Goal: Task Accomplishment & Management: Manage account settings

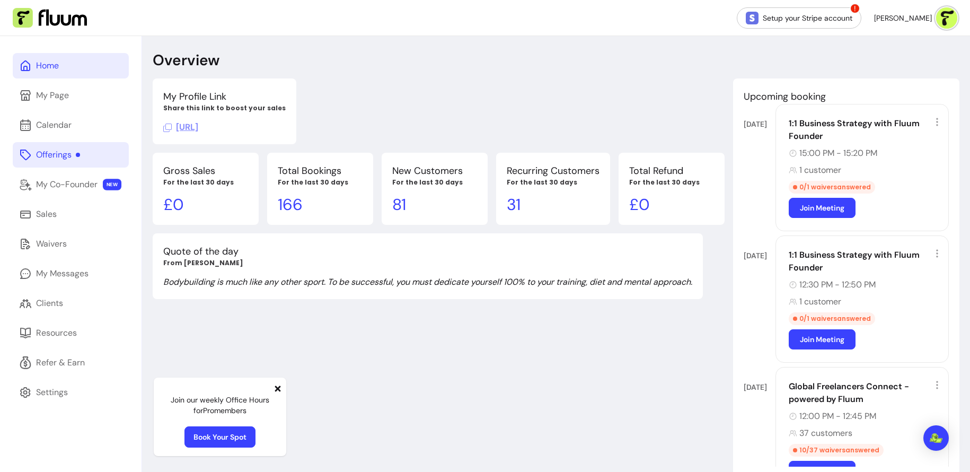
click at [79, 148] on div "Offerings" at bounding box center [58, 154] width 44 height 13
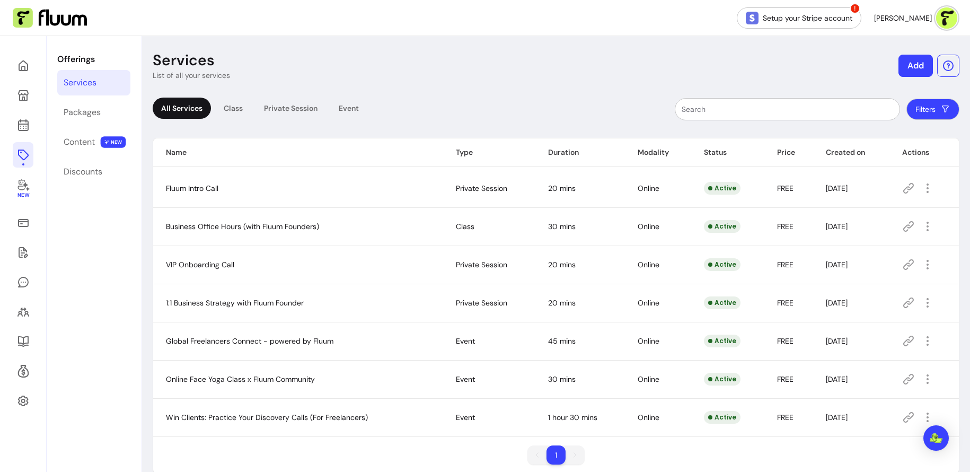
click at [918, 72] on button "Add" at bounding box center [916, 66] width 34 height 22
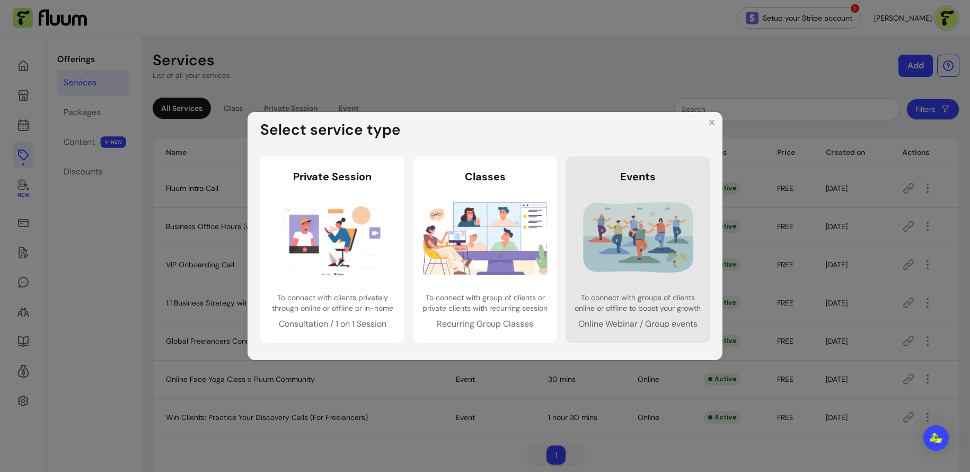
click at [609, 217] on img at bounding box center [638, 238] width 125 height 83
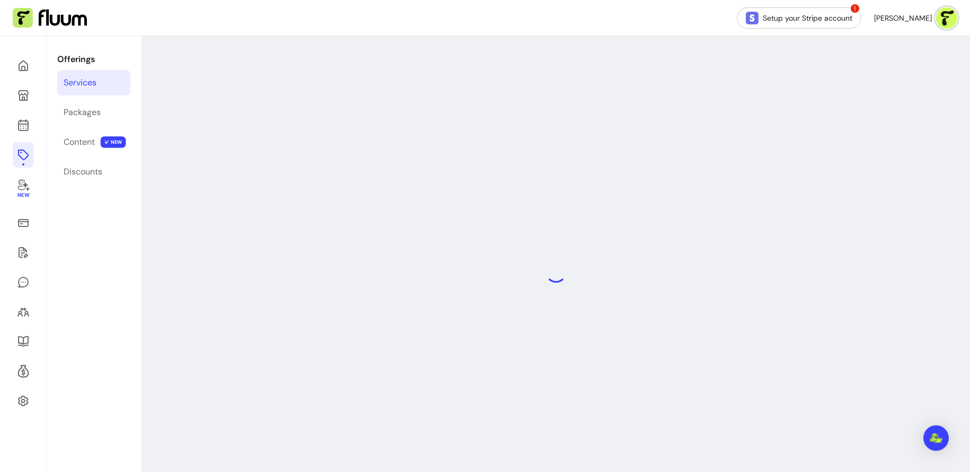
select select "***"
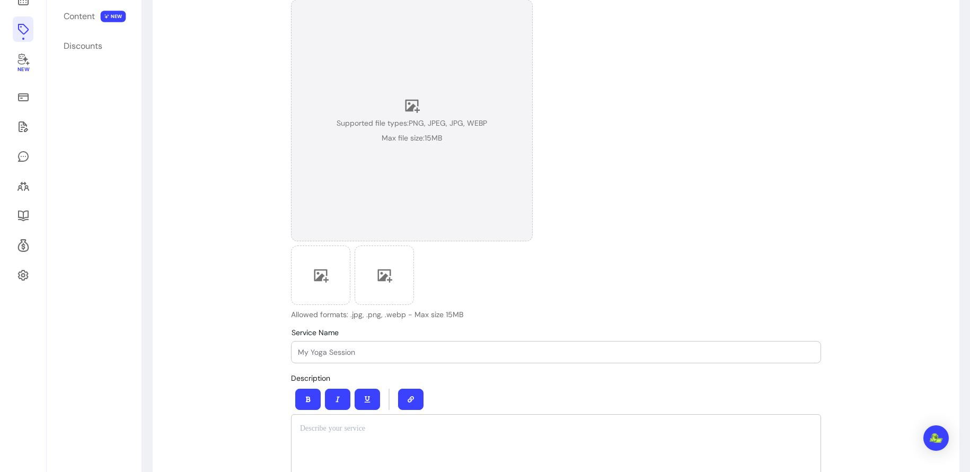
scroll to position [151, 0]
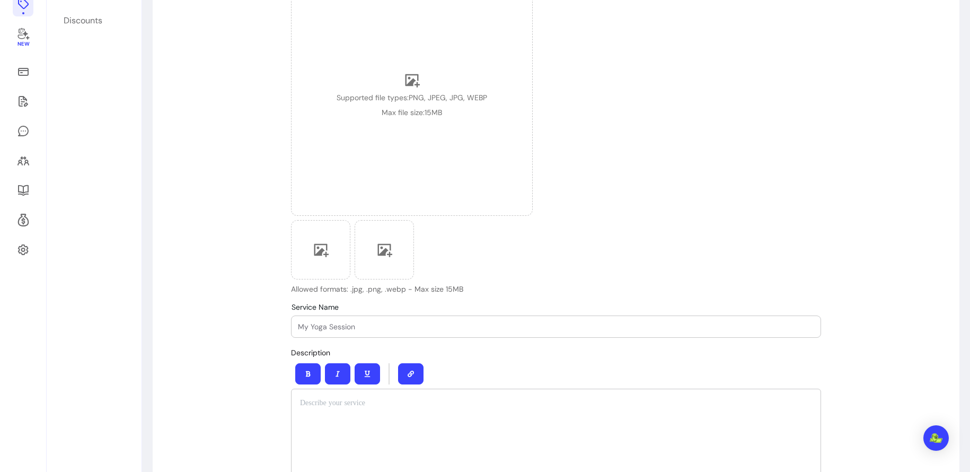
click at [363, 320] on div at bounding box center [556, 326] width 516 height 21
paste input "Stop Competing on Upwork: Build a Personal Brand Clients Chase"
type input "Stop Competing on Upwork: Build a Personal Brand Clients Chase"
click at [570, 279] on div "Upload Cover Image Supported file types: PNG, JPEG, JPG, WEBP Max file size: 15…" at bounding box center [556, 128] width 530 height 331
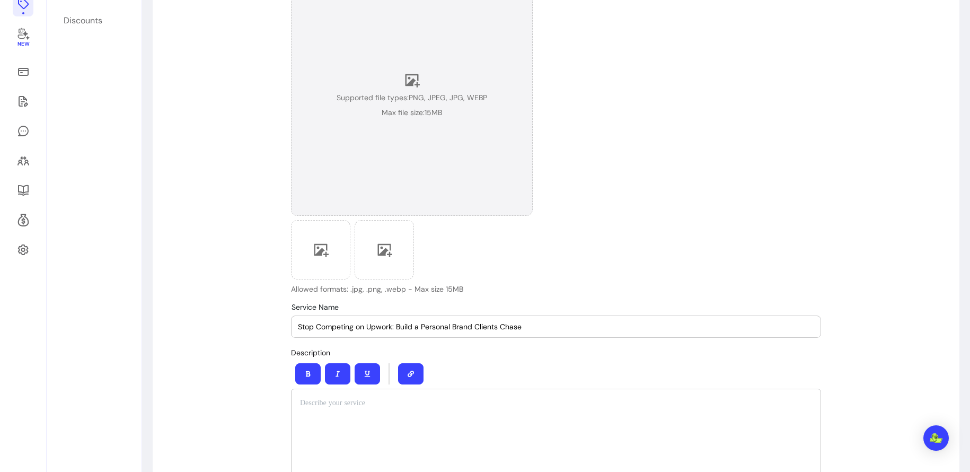
click at [423, 99] on span "Supported file types: PNG, JPEG, JPG, WEBP" at bounding box center [412, 97] width 151 height 11
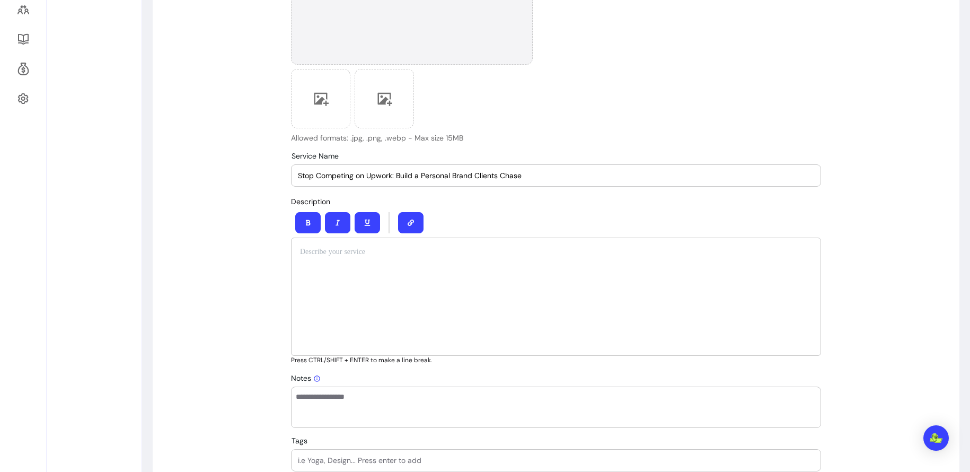
scroll to position [309, 0]
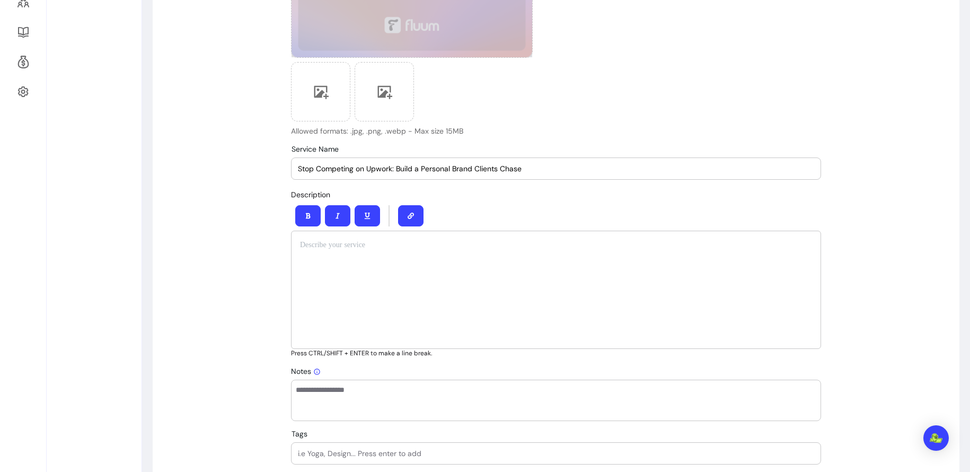
click at [446, 286] on div at bounding box center [556, 290] width 530 height 118
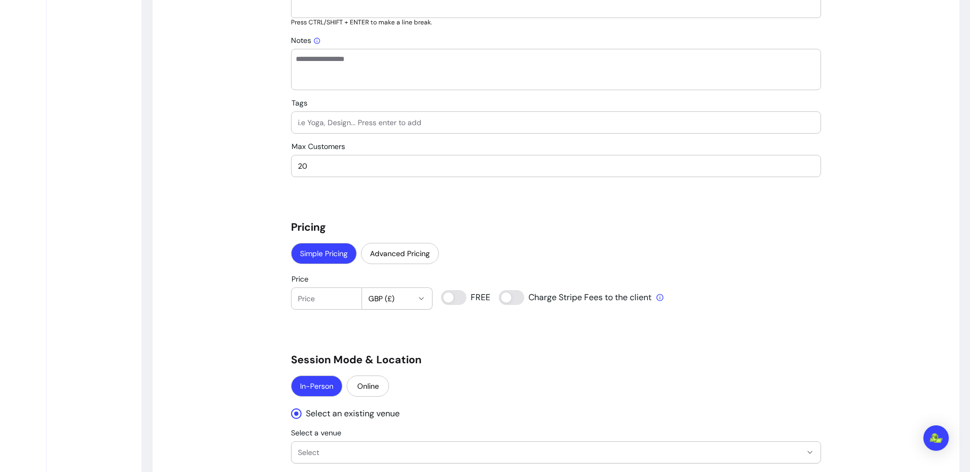
scroll to position [662, 0]
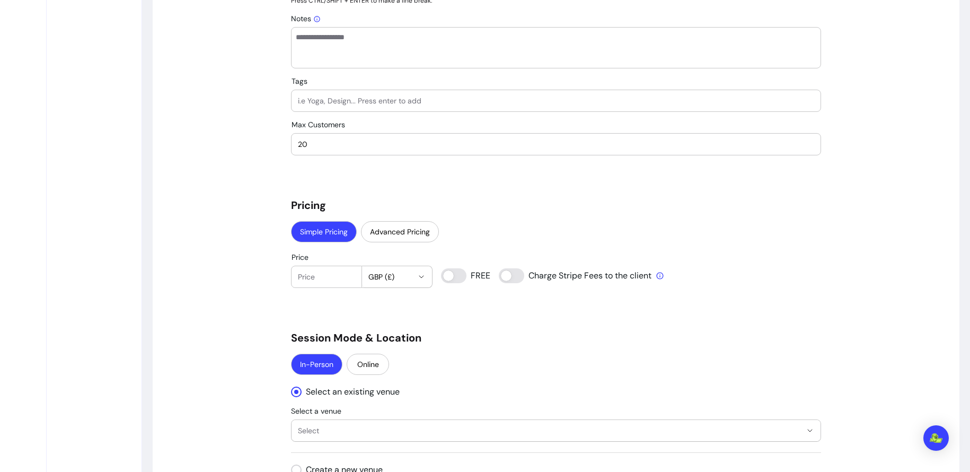
click at [370, 143] on input "20" at bounding box center [556, 144] width 516 height 11
type input "2"
type input "100"
click at [360, 187] on div "**********" at bounding box center [556, 244] width 530 height 1631
type input "0"
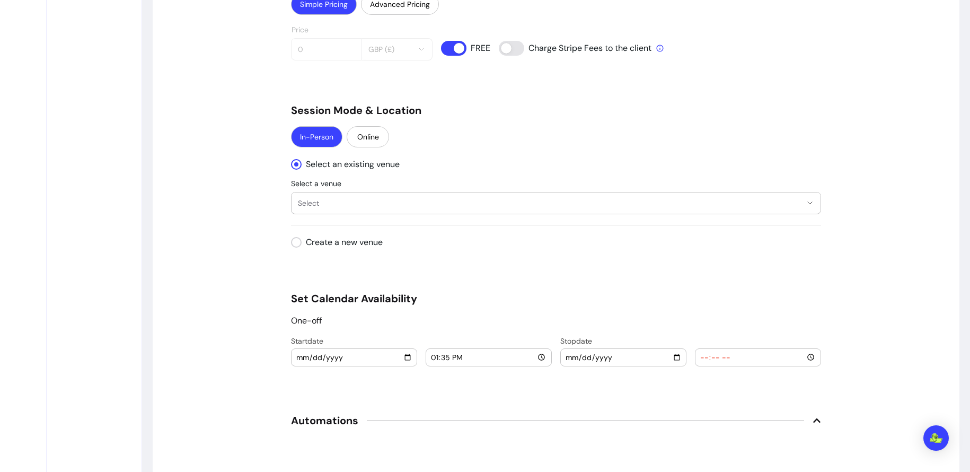
scroll to position [927, 0]
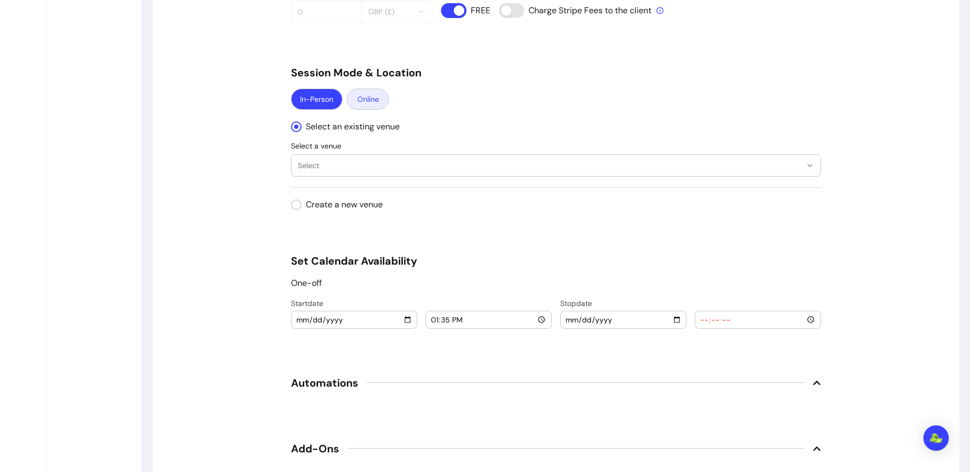
click at [365, 101] on button "Online" at bounding box center [368, 99] width 42 height 21
select select "****"
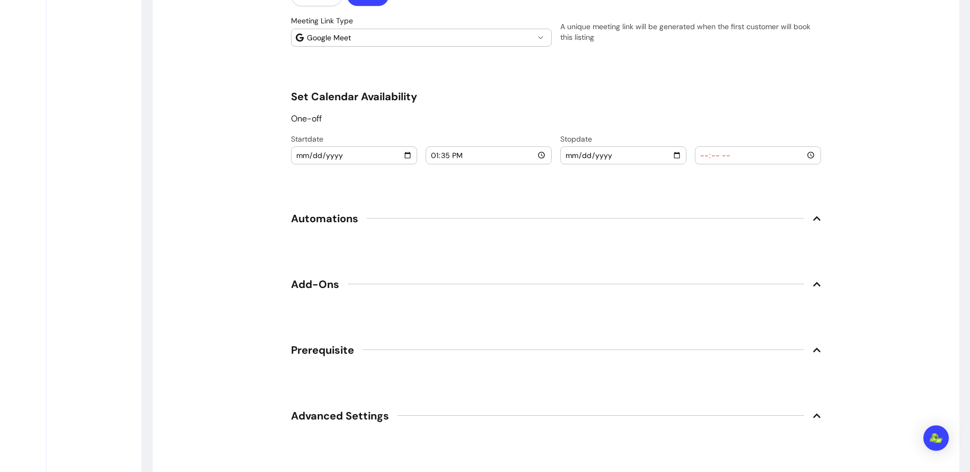
scroll to position [1040, 0]
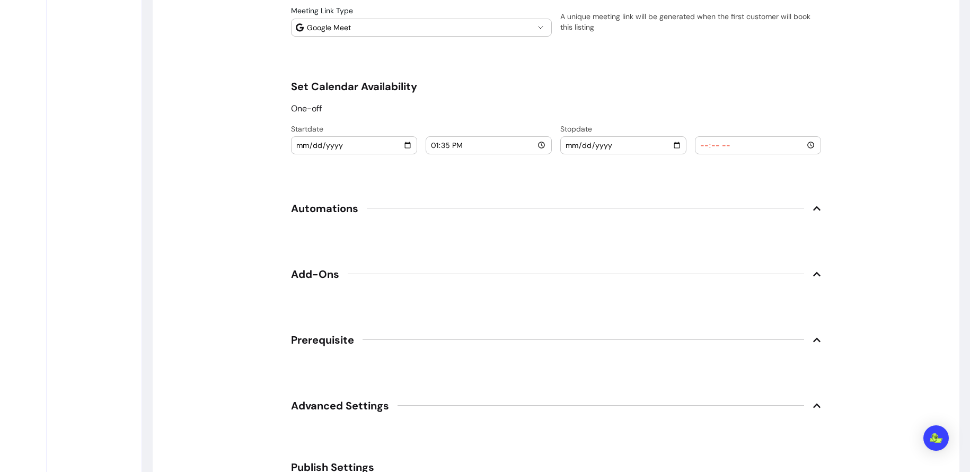
click at [301, 139] on input "[DATE]" at bounding box center [354, 145] width 117 height 12
click at [302, 142] on input "[DATE]" at bounding box center [354, 145] width 117 height 12
click at [401, 142] on input "[DATE]" at bounding box center [354, 145] width 117 height 12
click at [409, 142] on input "[DATE]" at bounding box center [354, 145] width 117 height 12
type input "[DATE]"
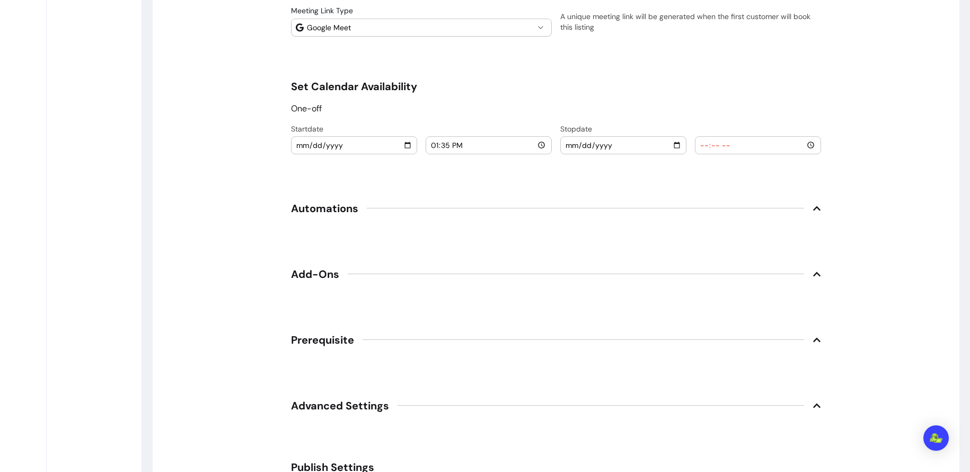
click at [434, 141] on input "13:35" at bounding box center [489, 145] width 117 height 12
click at [303, 144] on input "[DATE]" at bounding box center [354, 145] width 117 height 12
click at [436, 143] on input "13:35" at bounding box center [489, 145] width 117 height 12
click at [302, 142] on input "[DATE]" at bounding box center [354, 145] width 117 height 12
click at [409, 142] on input "[DATE]" at bounding box center [354, 145] width 117 height 12
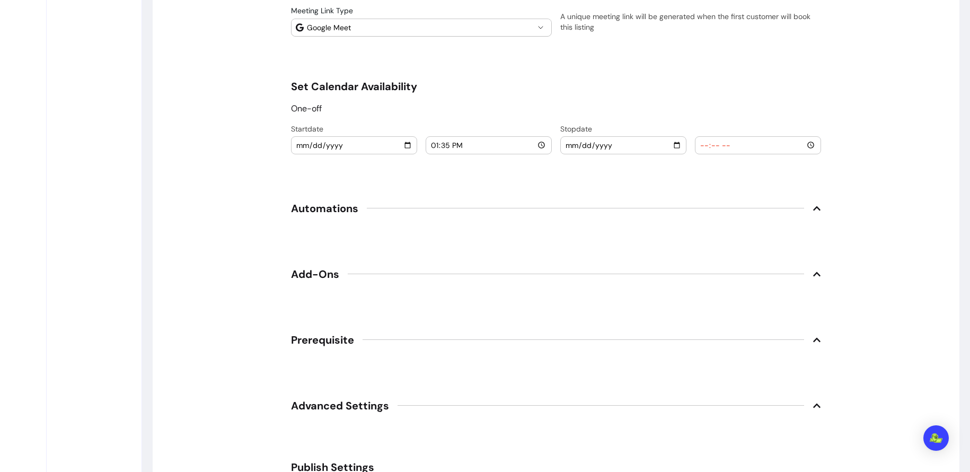
click at [433, 143] on input "13:35" at bounding box center [489, 145] width 117 height 12
type input "17:00"
click at [572, 142] on input "date" at bounding box center [623, 145] width 117 height 12
click at [676, 142] on input "date" at bounding box center [623, 145] width 117 height 12
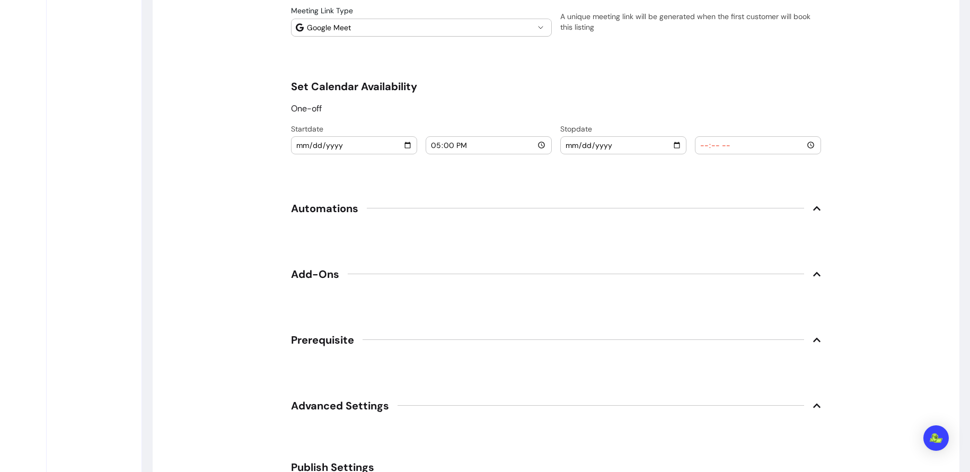
type input "[DATE]"
click at [707, 142] on input "time" at bounding box center [758, 145] width 117 height 12
type input "18:00"
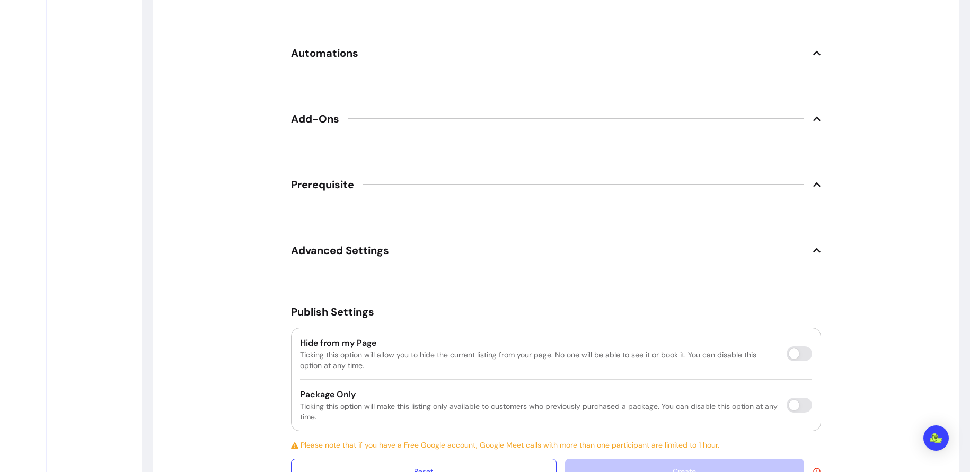
scroll to position [1232, 0]
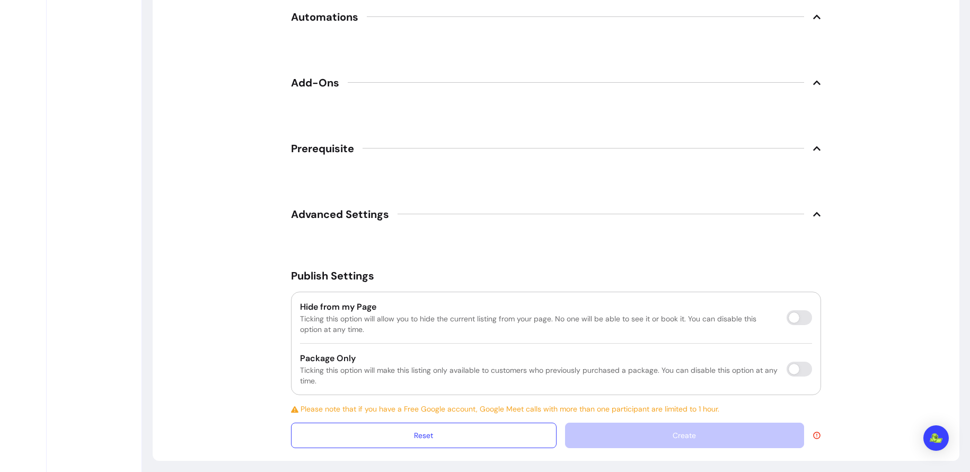
click at [819, 146] on icon at bounding box center [816, 148] width 7 height 4
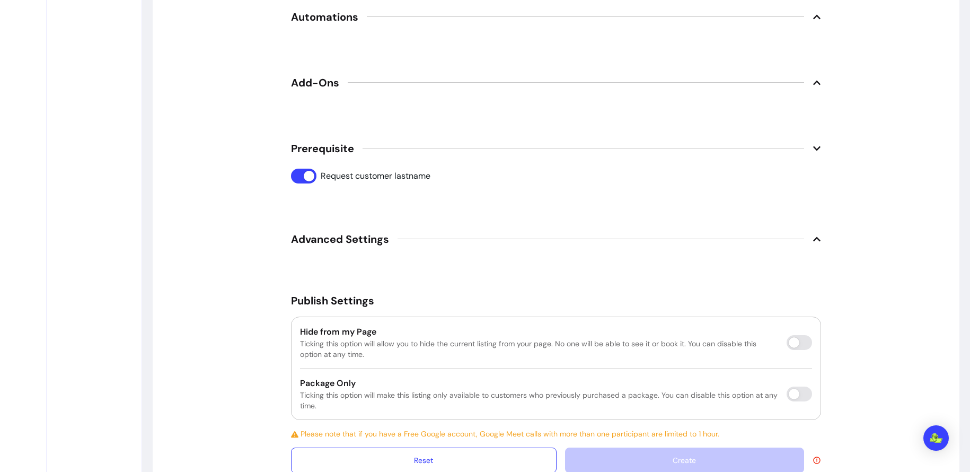
scroll to position [1257, 0]
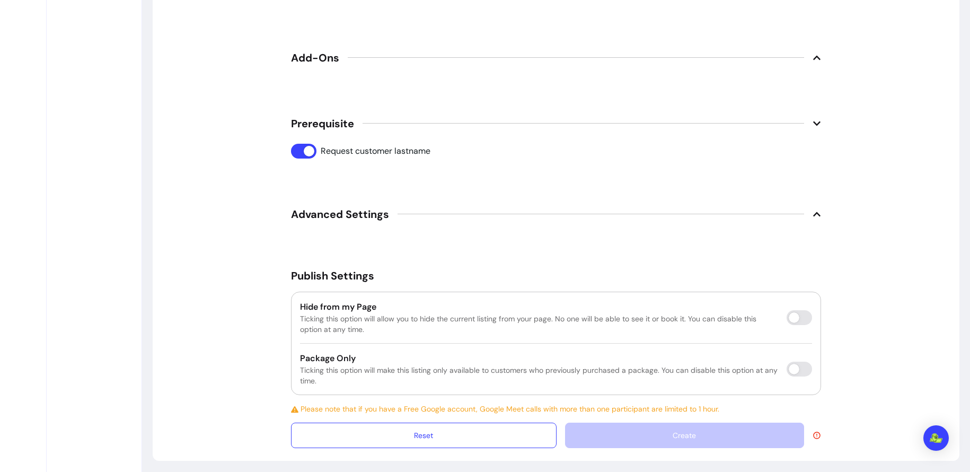
click at [702, 431] on div "Create" at bounding box center [693, 435] width 256 height 25
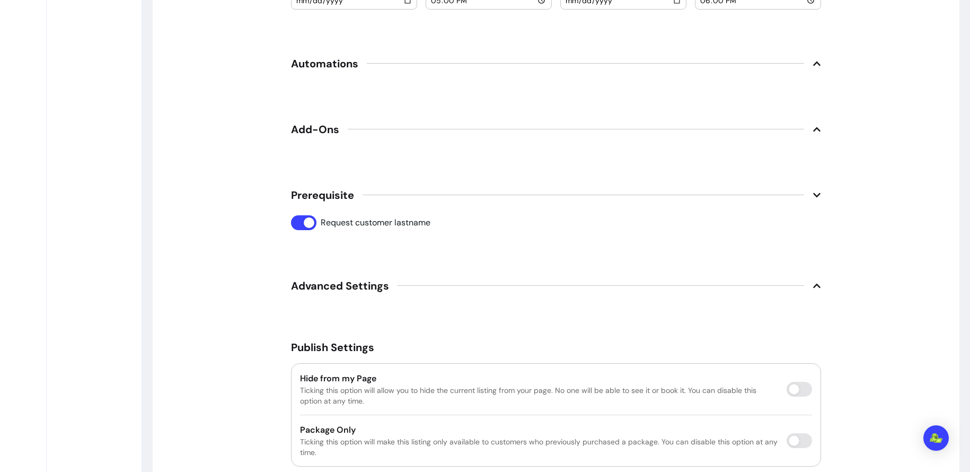
scroll to position [1171, 0]
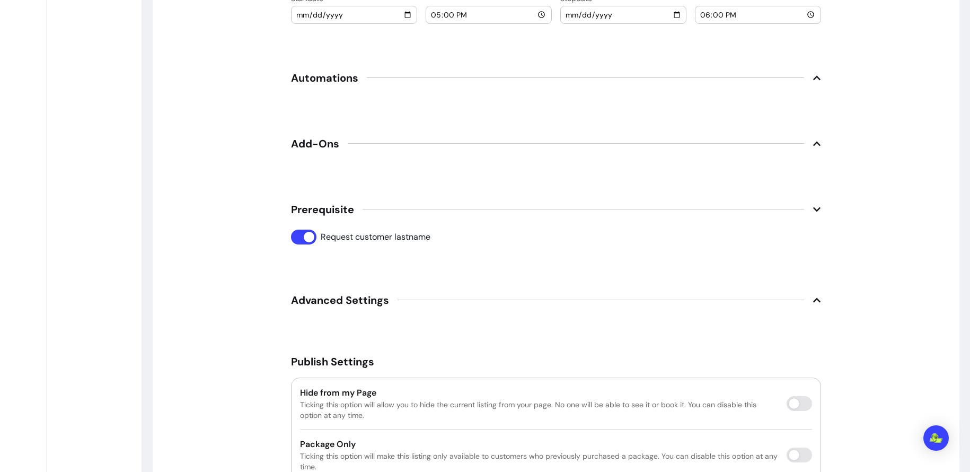
click at [817, 297] on icon at bounding box center [816, 299] width 7 height 4
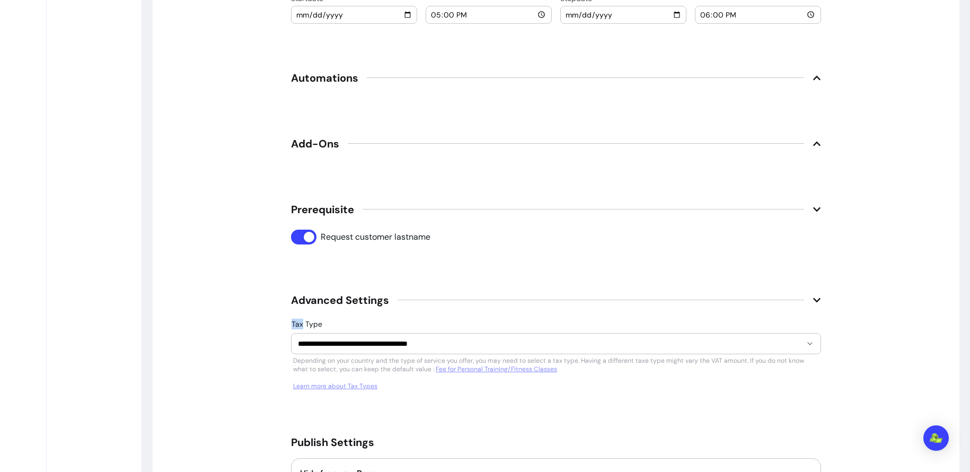
click at [817, 296] on icon at bounding box center [817, 300] width 8 height 8
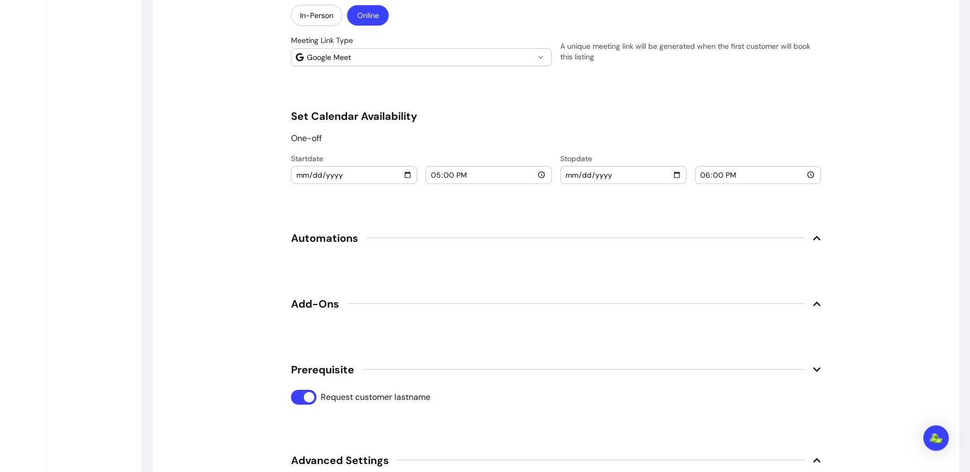
scroll to position [1008, 0]
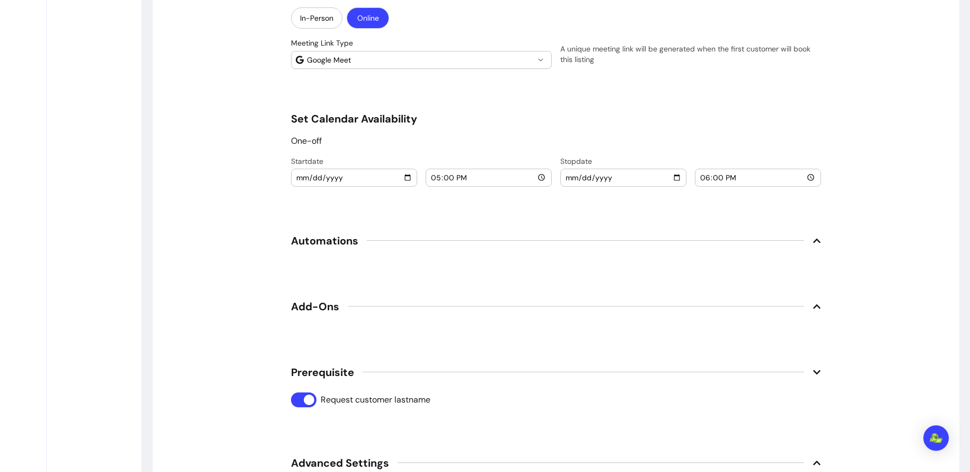
click at [816, 238] on icon at bounding box center [817, 241] width 8 height 8
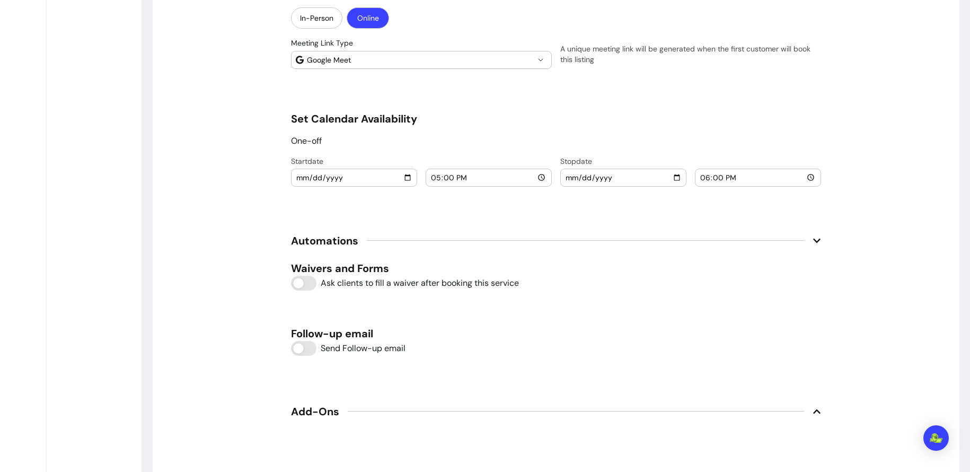
click at [816, 238] on icon at bounding box center [816, 240] width 7 height 4
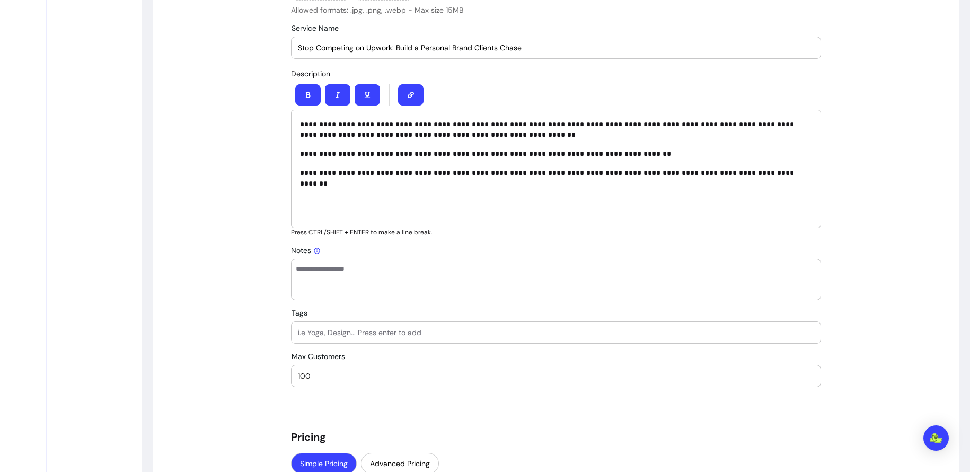
scroll to position [430, 0]
click at [492, 330] on input "Tags" at bounding box center [556, 333] width 516 height 11
type input "community"
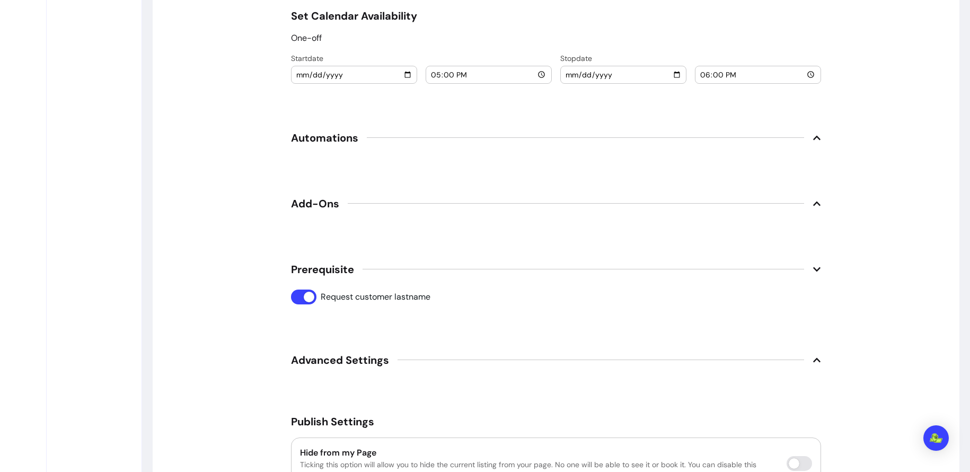
scroll to position [1272, 0]
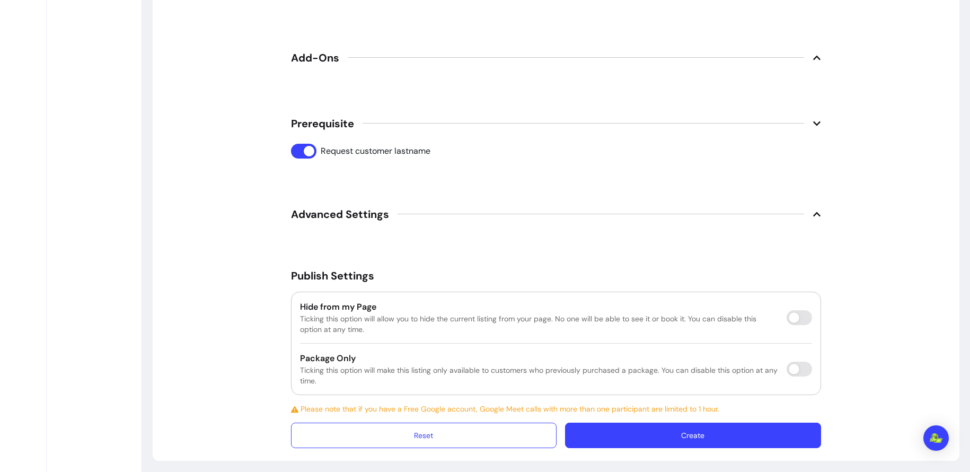
click at [711, 438] on button "Create" at bounding box center [693, 435] width 256 height 25
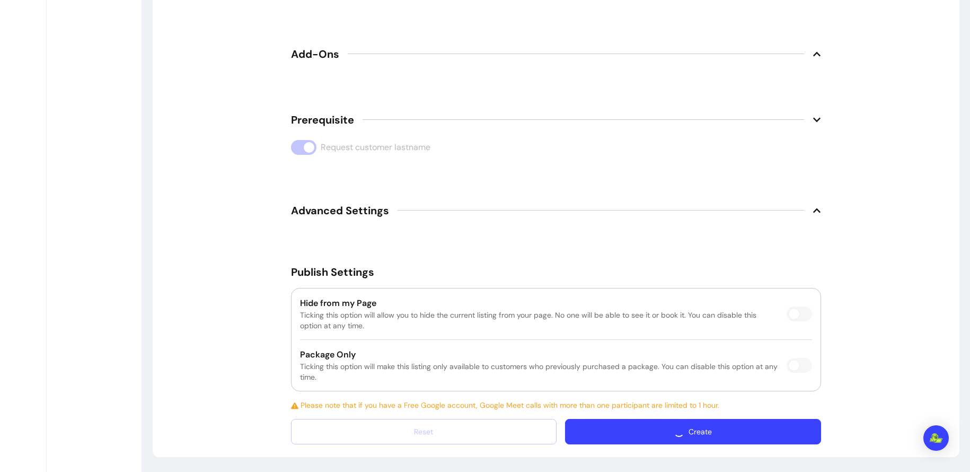
scroll to position [1242, 0]
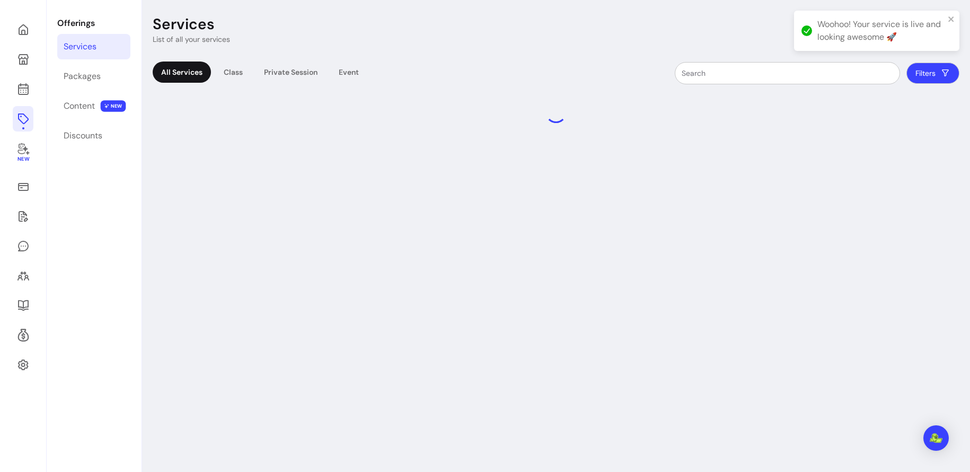
scroll to position [54, 0]
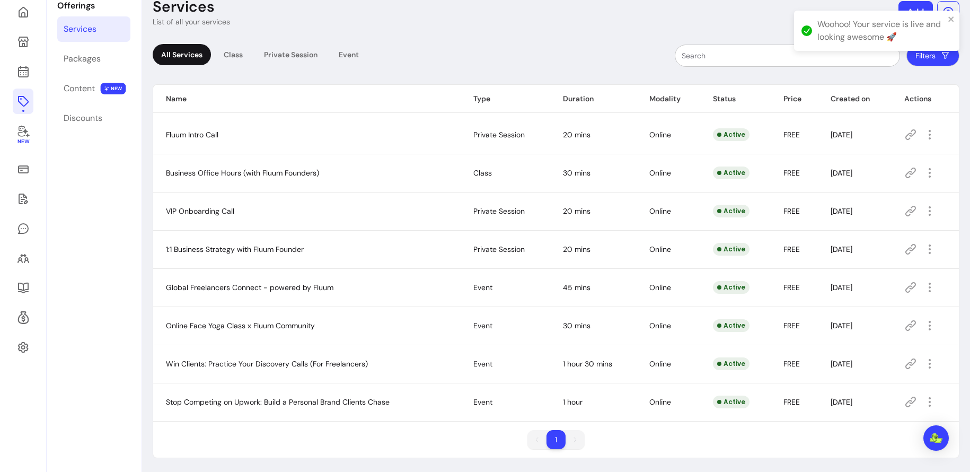
click at [909, 403] on icon at bounding box center [911, 402] width 13 height 13
click at [929, 406] on icon "button" at bounding box center [930, 402] width 13 height 13
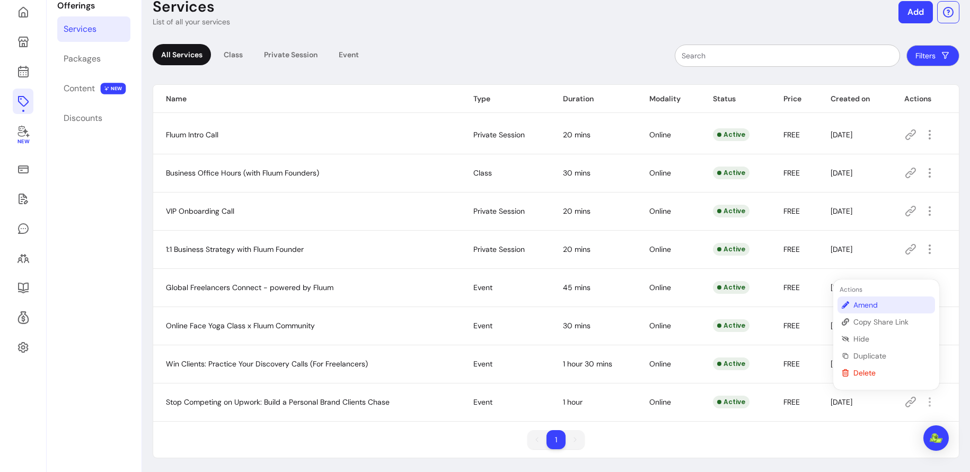
click at [871, 304] on span "Amend" at bounding box center [892, 305] width 77 height 11
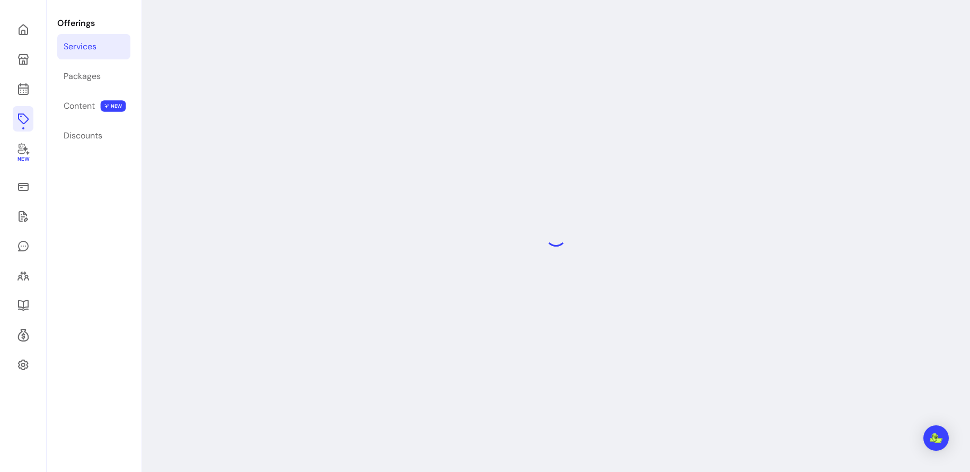
select select "***"
select select "****"
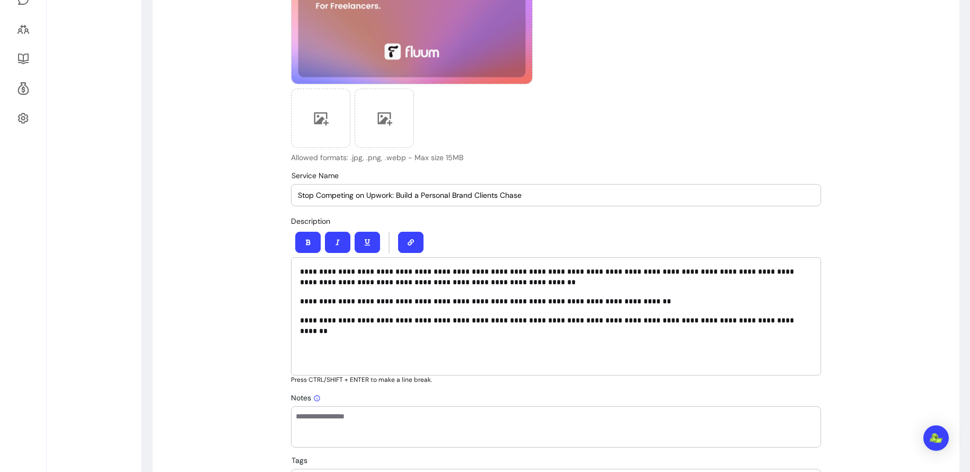
scroll to position [305, 0]
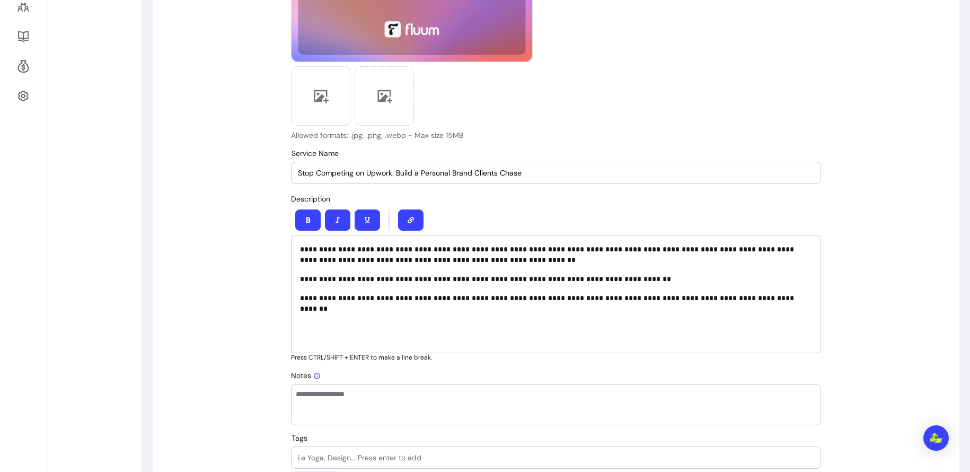
drag, startPoint x: 392, startPoint y: 171, endPoint x: 368, endPoint y: 172, distance: 24.4
click at [368, 172] on input "Stop Competing on Upwork: Build a Personal Brand Clients Chase" at bounding box center [556, 173] width 516 height 11
type input "Stop Competing on Marketplaces: Build a Personal Brand Clients Chase"
click at [545, 205] on div at bounding box center [556, 220] width 530 height 30
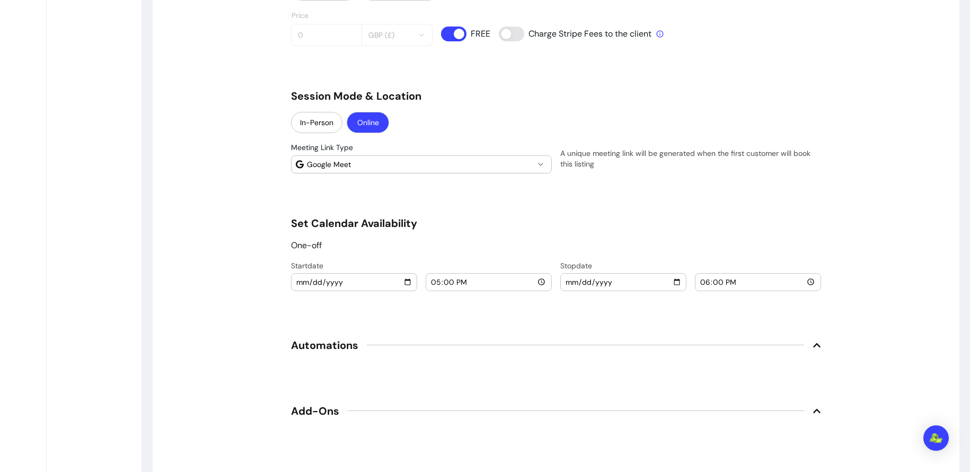
scroll to position [1247, 0]
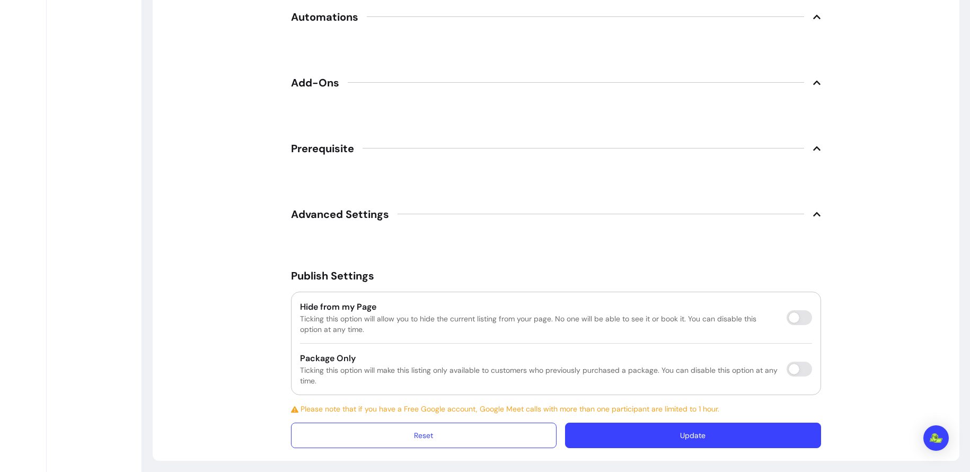
click at [686, 435] on button "Update" at bounding box center [693, 435] width 256 height 25
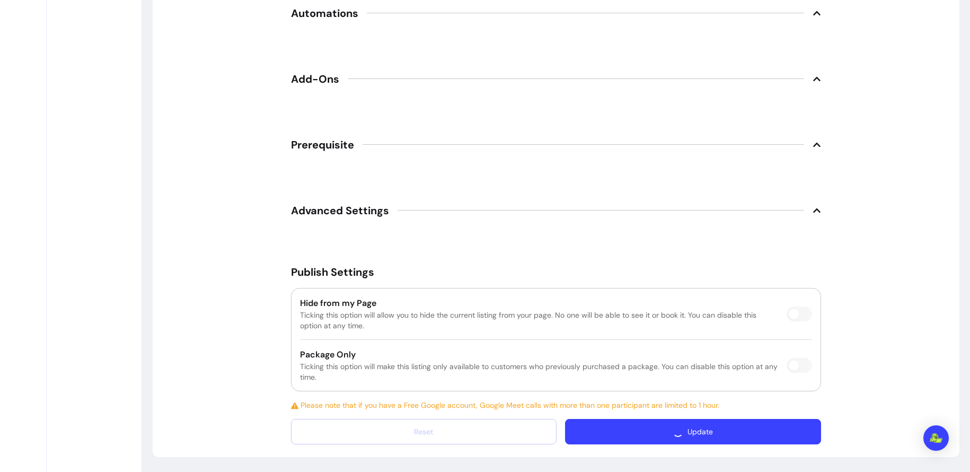
scroll to position [1217, 0]
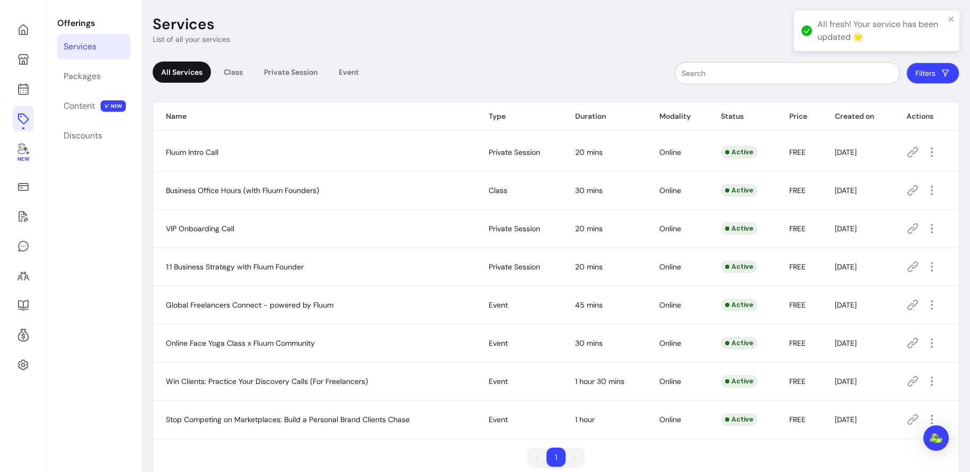
scroll to position [54, 0]
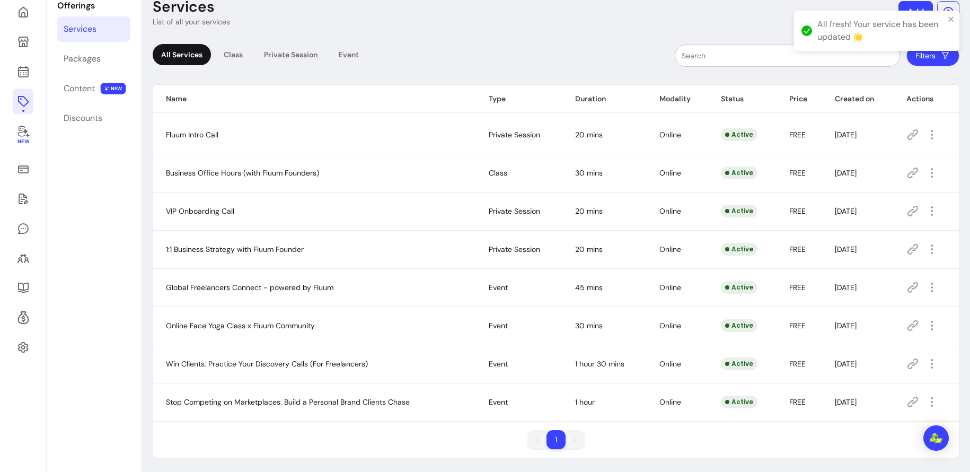
click at [909, 397] on icon at bounding box center [913, 402] width 13 height 13
